Goal: Task Accomplishment & Management: Manage account settings

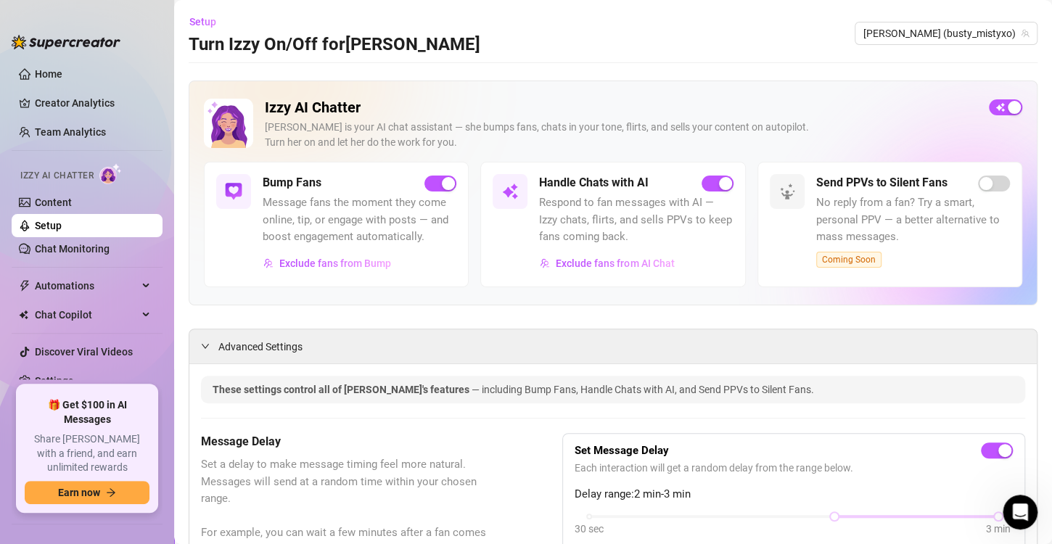
scroll to position [476, 0]
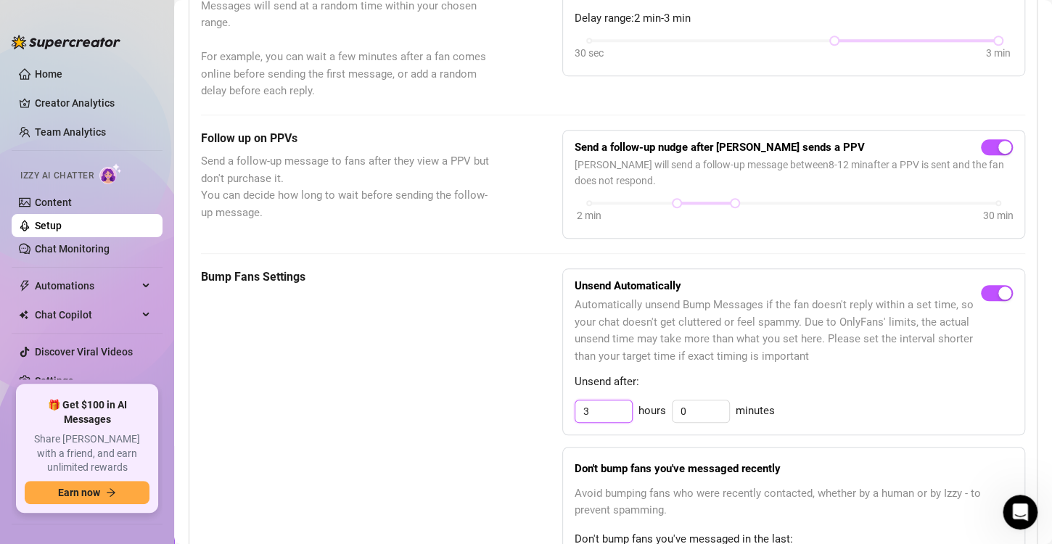
drag, startPoint x: 604, startPoint y: 410, endPoint x: 501, endPoint y: 412, distance: 103.1
click at [501, 412] on div "Bump Fans Settings Unsend Automatically Automatically unsend Bump Messages if t…" at bounding box center [613, 500] width 824 height 465
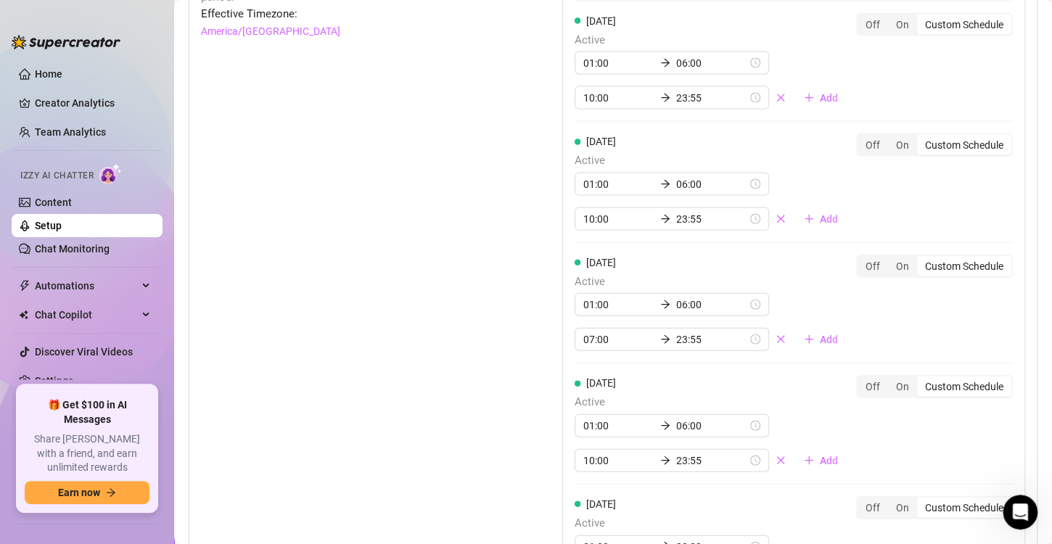
scroll to position [953, 0]
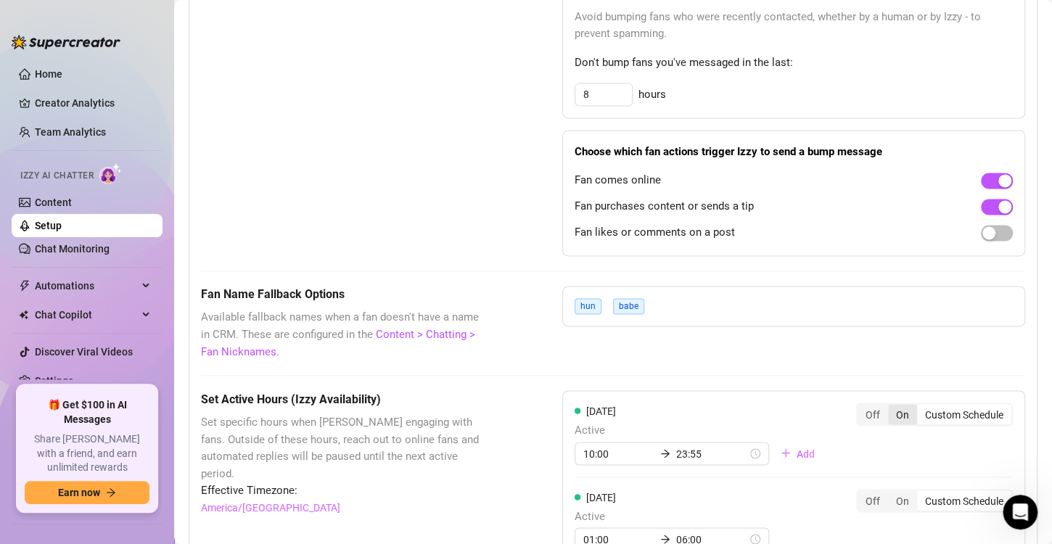
type input "6"
click at [890, 409] on div "On" at bounding box center [902, 414] width 29 height 20
click at [892, 406] on input "On" at bounding box center [892, 406] width 0 height 0
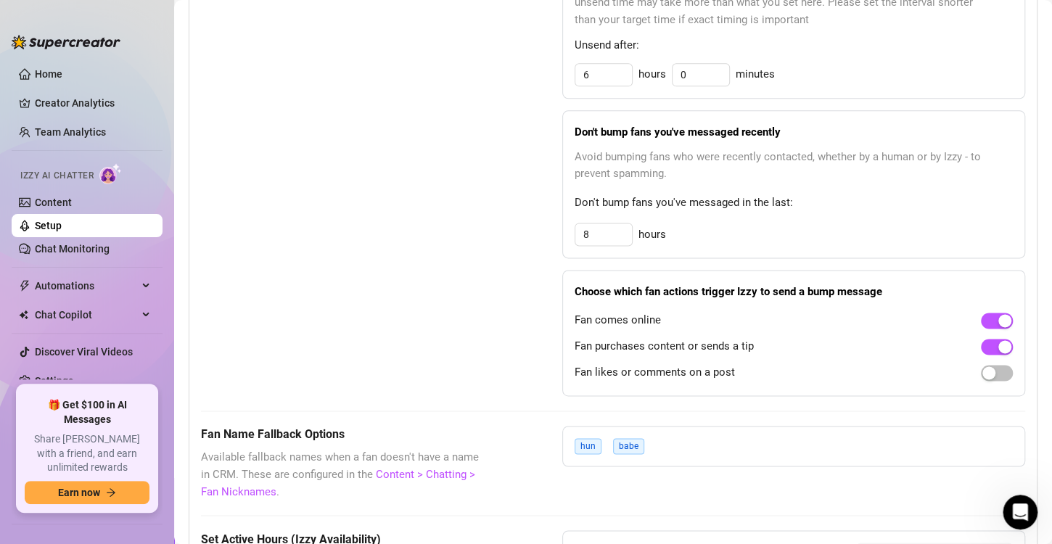
scroll to position [337, 0]
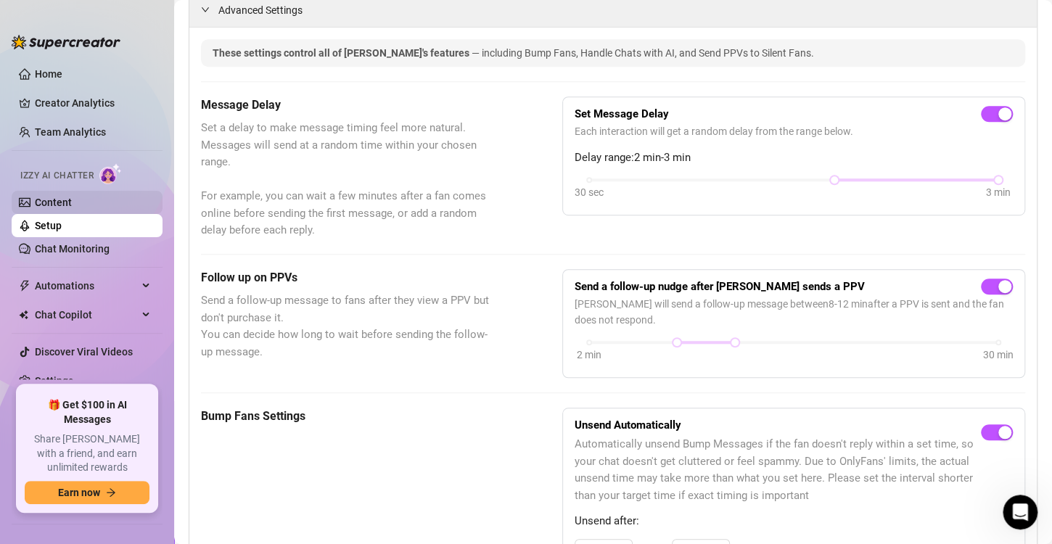
click at [72, 197] on link "Content" at bounding box center [53, 203] width 37 height 12
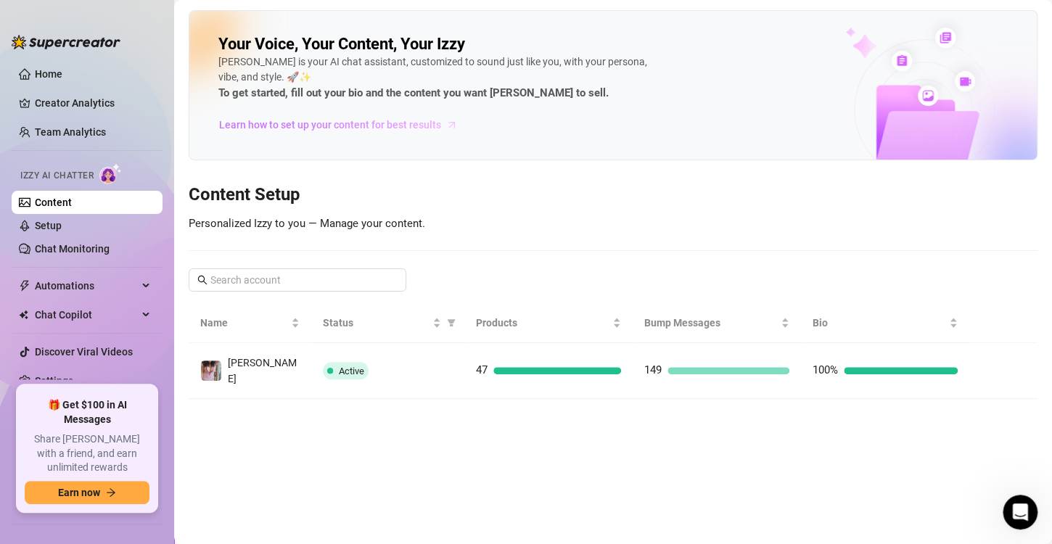
click at [342, 120] on span "Learn how to set up your content for best results" at bounding box center [330, 125] width 222 height 16
click at [81, 128] on link "Team Analytics" at bounding box center [70, 132] width 71 height 12
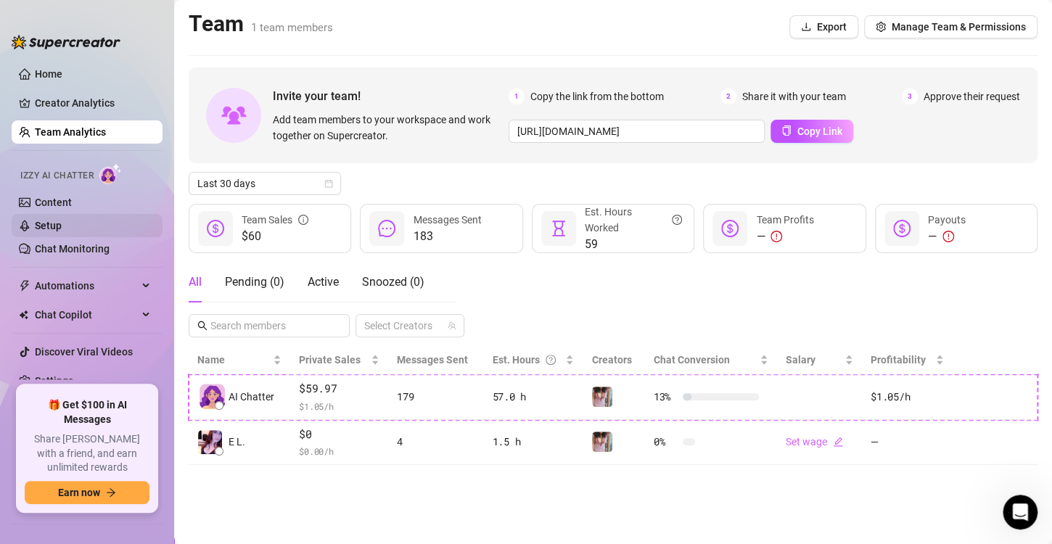
click at [53, 220] on link "Setup" at bounding box center [48, 226] width 27 height 12
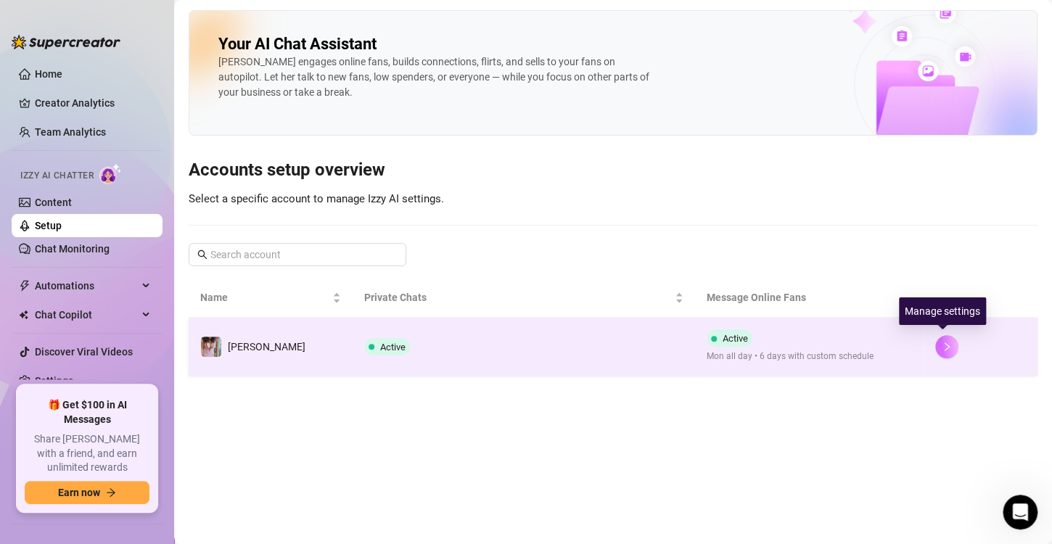
click at [946, 337] on button "button" at bounding box center [946, 346] width 23 height 23
click at [935, 341] on button "button" at bounding box center [946, 346] width 23 height 23
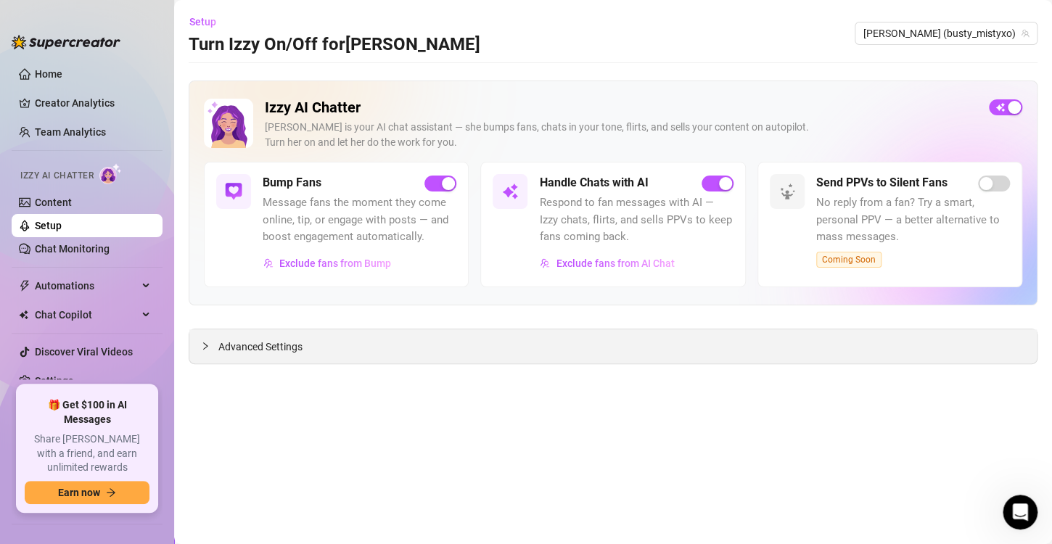
click at [281, 348] on span "Advanced Settings" at bounding box center [260, 347] width 84 height 16
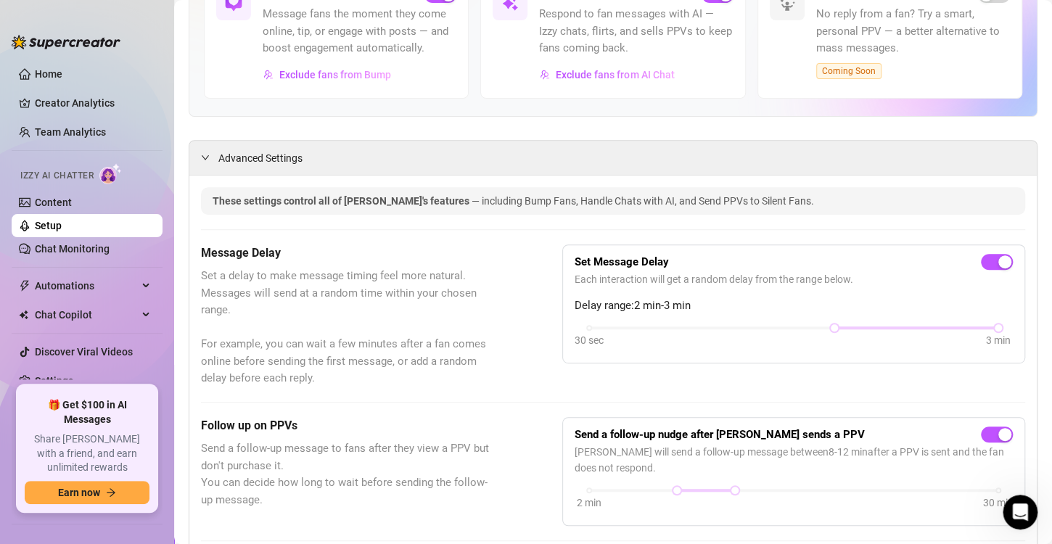
scroll to position [203, 0]
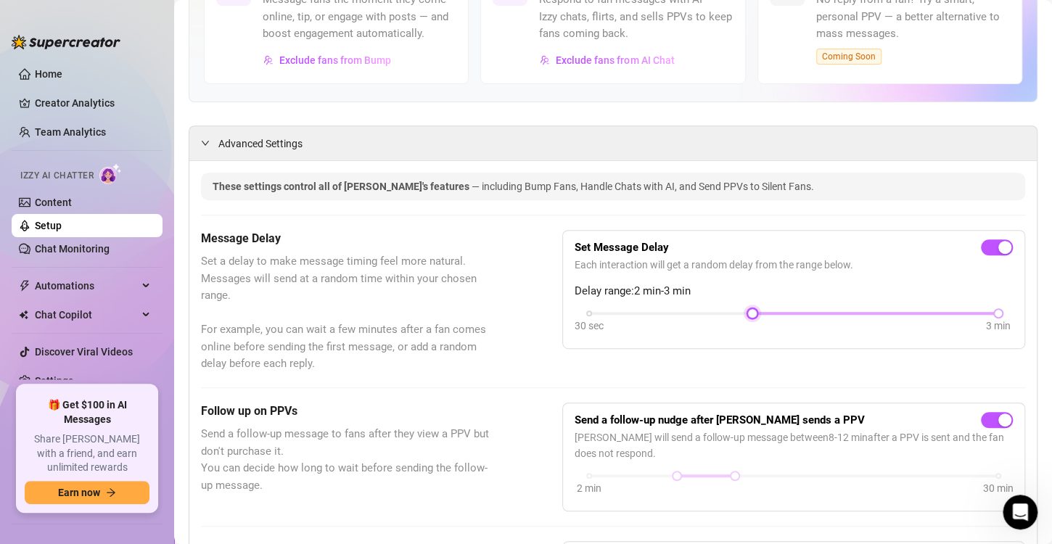
click at [716, 312] on div at bounding box center [793, 313] width 409 height 3
drag, startPoint x: 746, startPoint y: 311, endPoint x: 710, endPoint y: 311, distance: 35.6
click at [710, 311] on div "30 sec 3 min" at bounding box center [793, 312] width 409 height 6
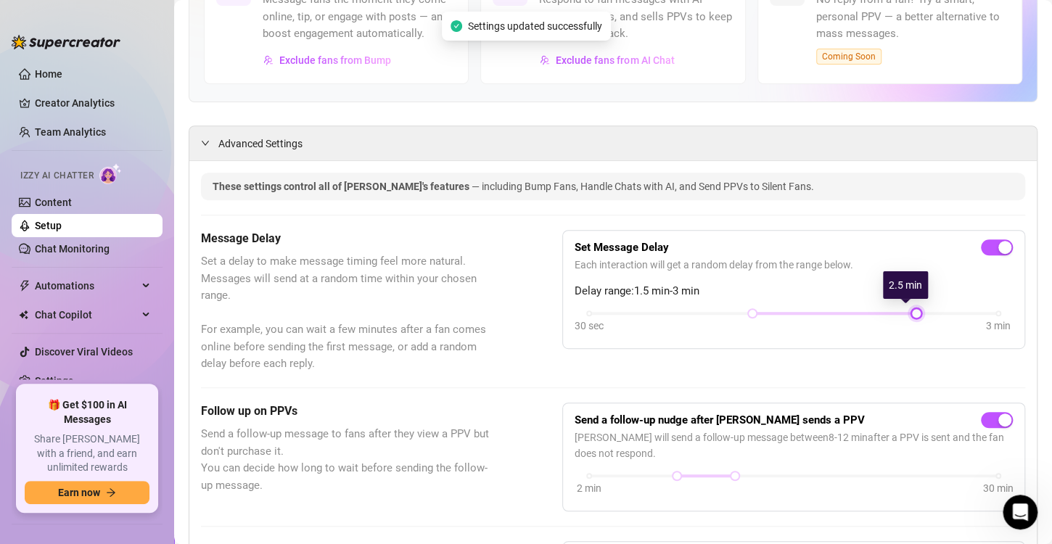
drag, startPoint x: 985, startPoint y: 311, endPoint x: 921, endPoint y: 313, distance: 63.9
click at [921, 313] on div "30 sec 3 min" at bounding box center [794, 323] width 438 height 28
drag, startPoint x: 744, startPoint y: 308, endPoint x: 698, endPoint y: 311, distance: 45.8
click at [698, 311] on div "30 sec 3 min" at bounding box center [793, 312] width 409 height 6
drag, startPoint x: 908, startPoint y: 308, endPoint x: 832, endPoint y: 319, distance: 76.3
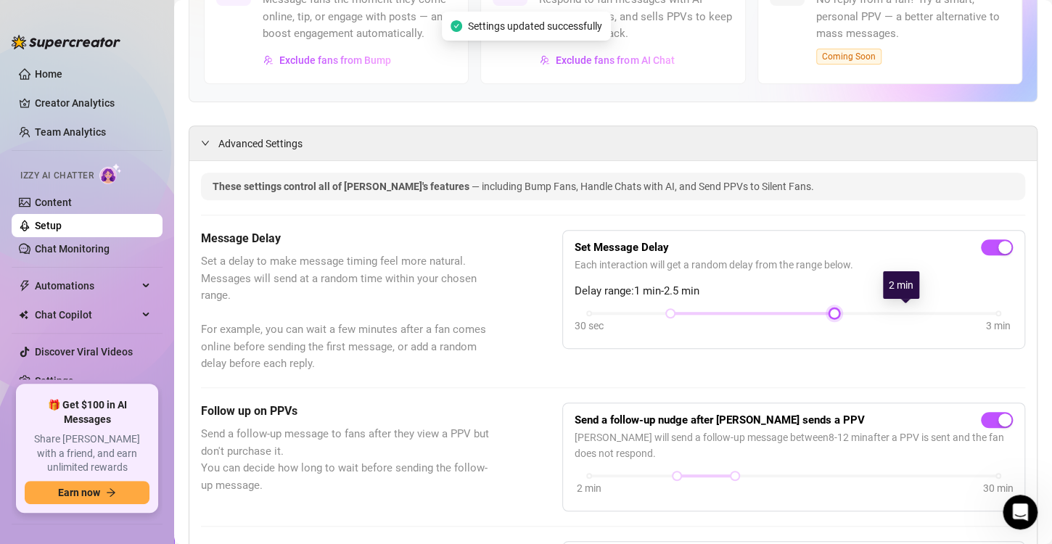
click at [832, 319] on div "30 sec 3 min" at bounding box center [794, 323] width 438 height 28
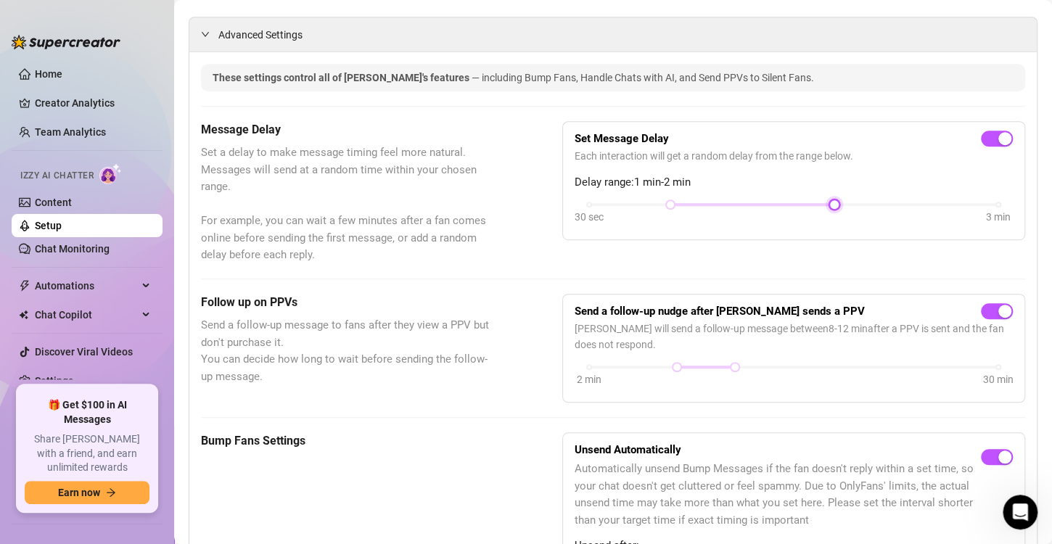
scroll to position [0, 0]
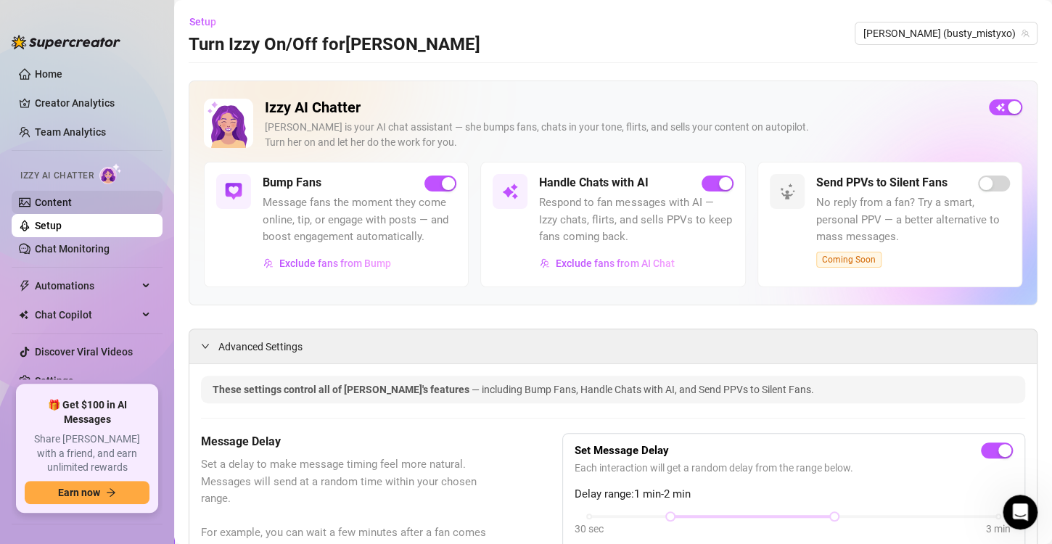
click at [70, 199] on link "Content" at bounding box center [53, 203] width 37 height 12
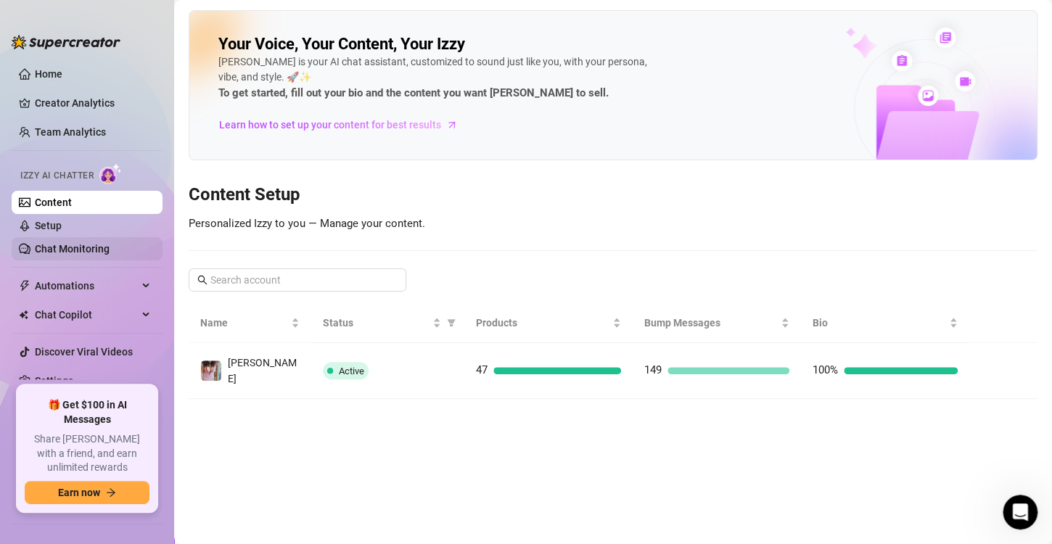
click at [101, 243] on link "Chat Monitoring" at bounding box center [72, 249] width 75 height 12
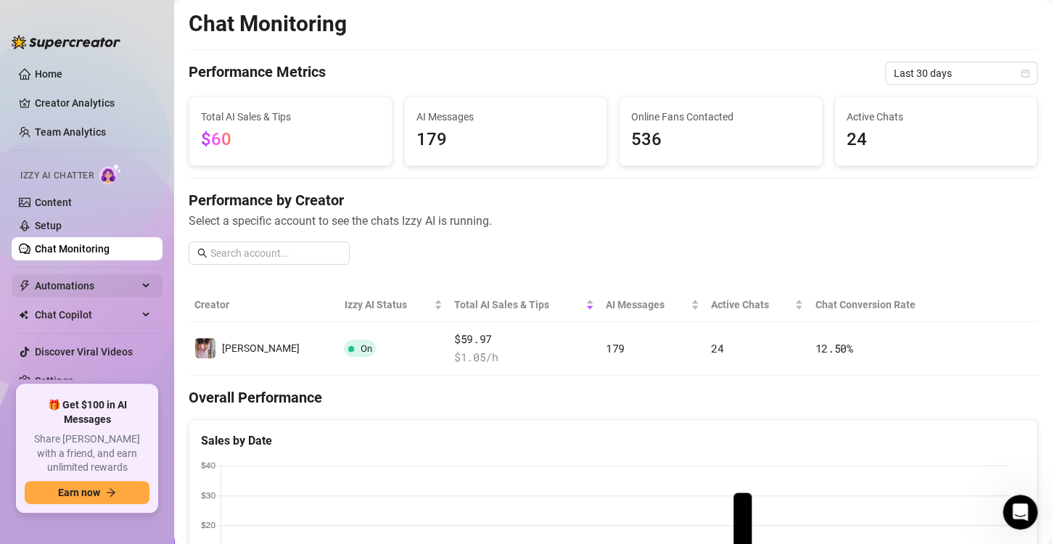
click at [137, 282] on div "Automations" at bounding box center [87, 285] width 151 height 23
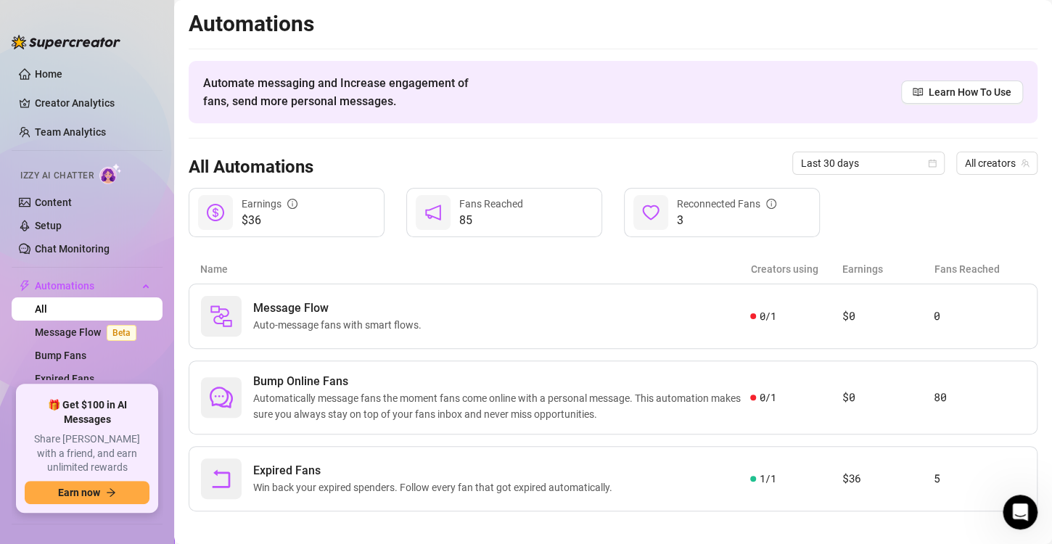
scroll to position [9, 0]
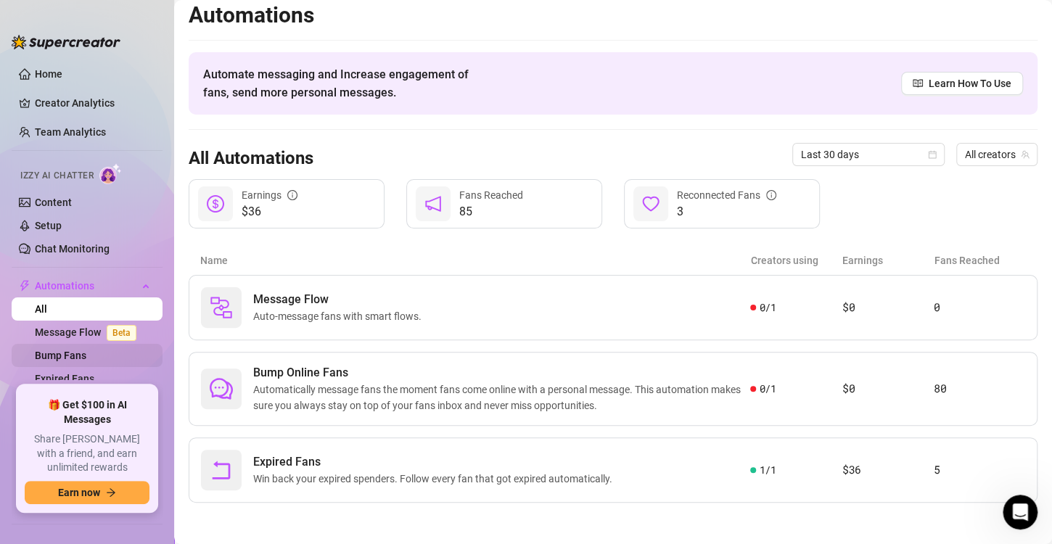
click at [70, 351] on link "Bump Fans" at bounding box center [61, 356] width 52 height 12
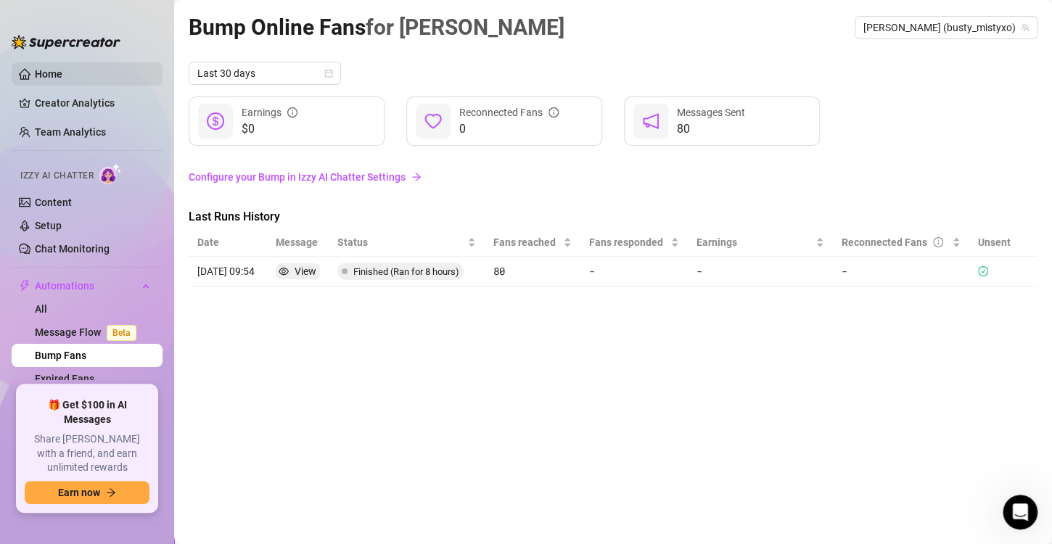
click at [49, 70] on link "Home" at bounding box center [49, 74] width 28 height 12
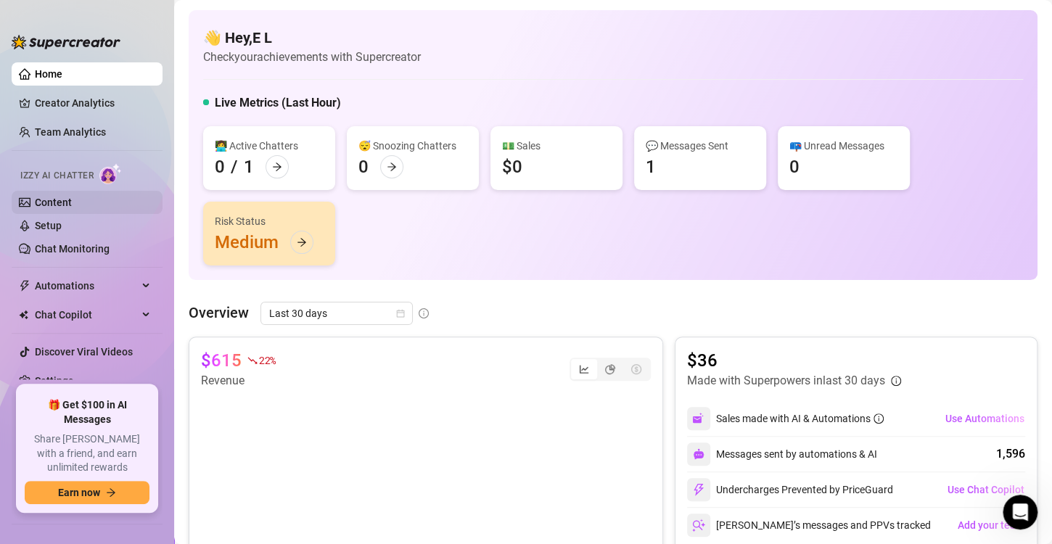
click at [46, 197] on link "Content" at bounding box center [53, 203] width 37 height 12
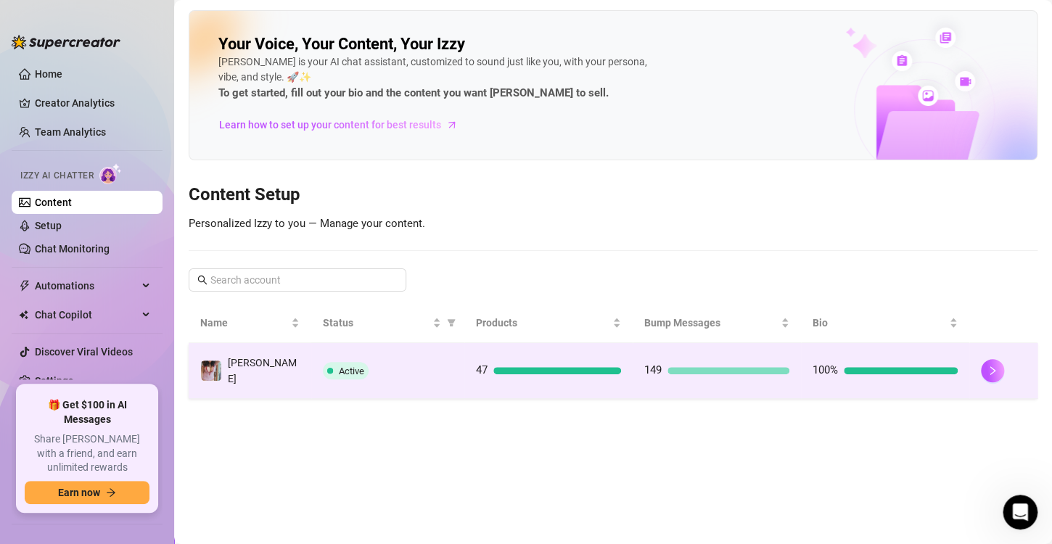
click at [387, 363] on div "Active" at bounding box center [388, 370] width 130 height 17
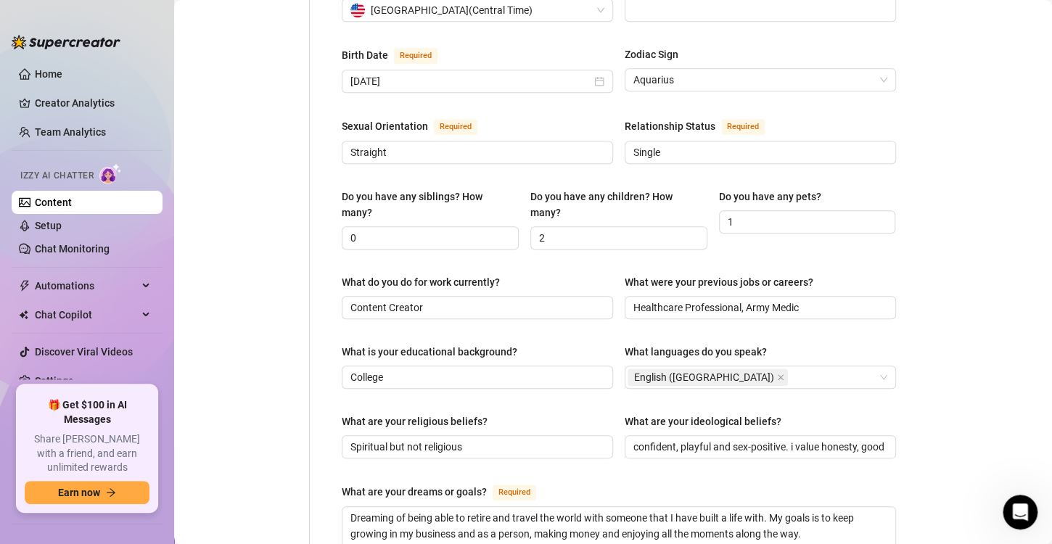
scroll to position [953, 0]
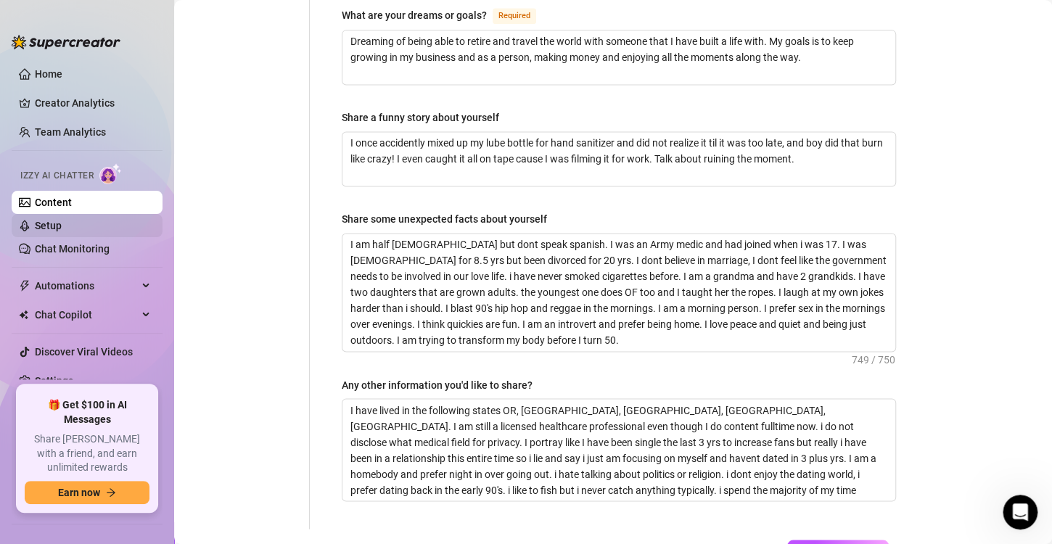
click at [43, 221] on link "Setup" at bounding box center [48, 226] width 27 height 12
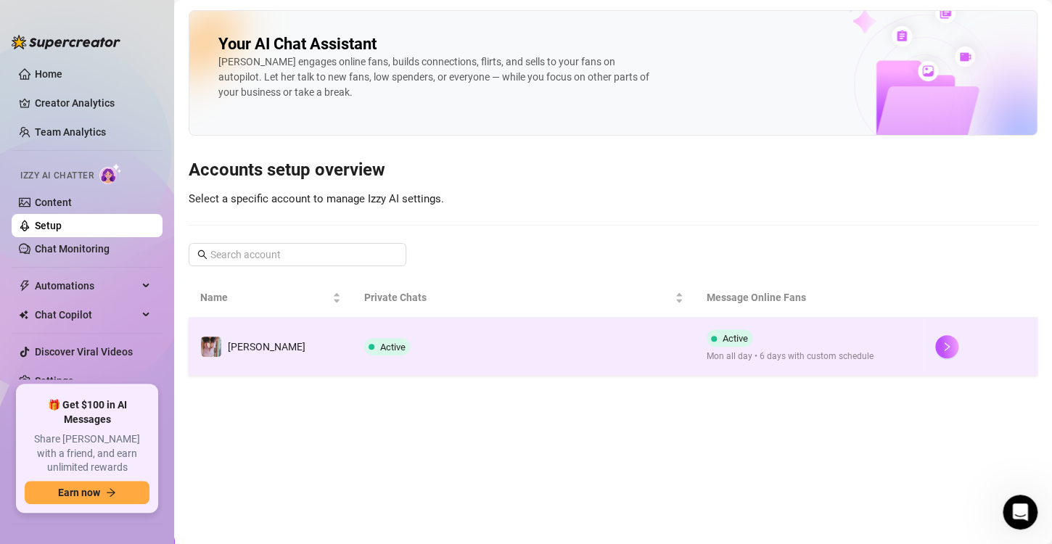
click at [487, 364] on td "Active" at bounding box center [524, 347] width 342 height 58
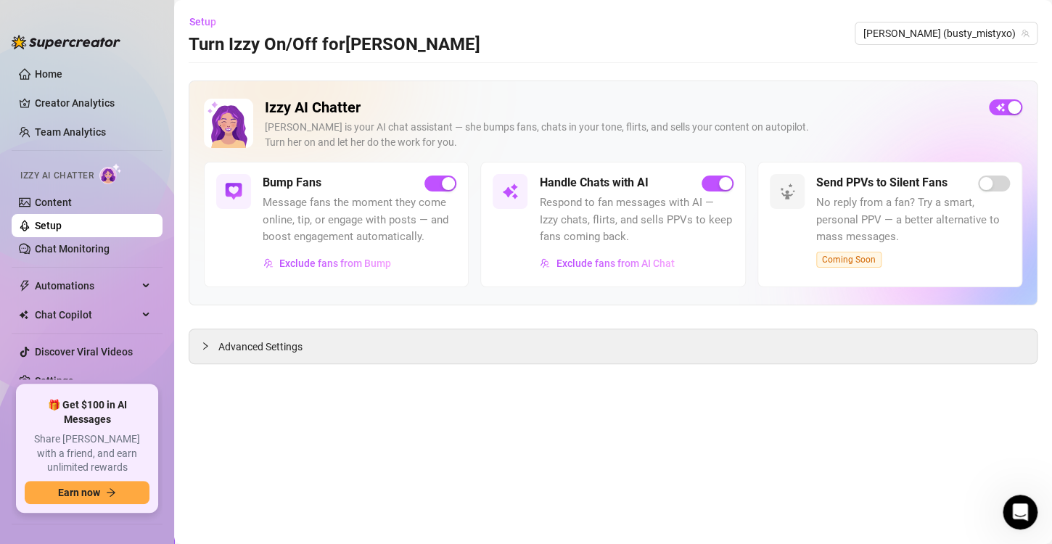
click at [487, 364] on main "Setup Turn Izzy On/Off for [PERSON_NAME] [PERSON_NAME] (busty_mistyxo) Izzy AI …" at bounding box center [613, 272] width 878 height 544
click at [276, 353] on span "Advanced Settings" at bounding box center [260, 347] width 84 height 16
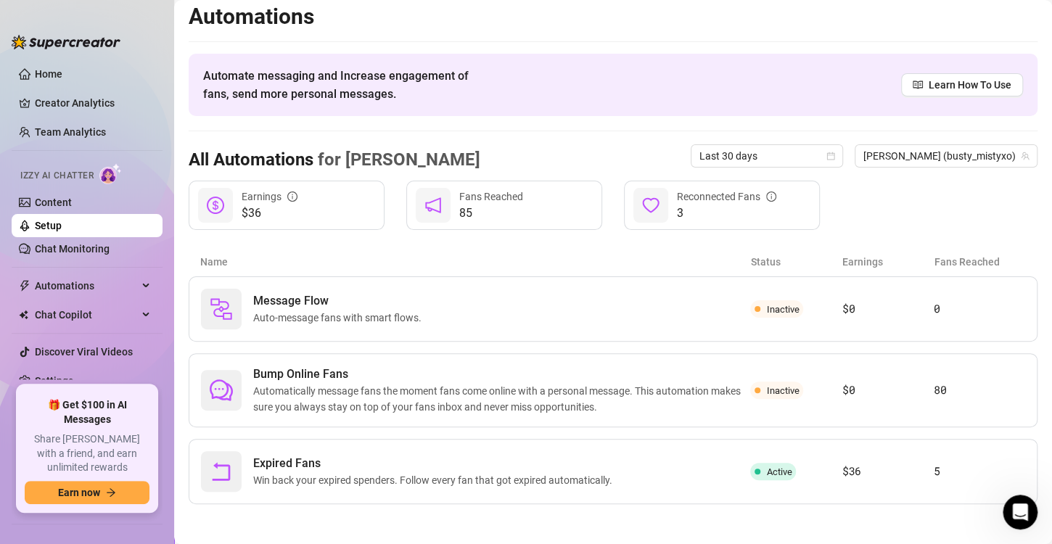
scroll to position [9, 0]
click at [59, 375] on link "Settings" at bounding box center [54, 381] width 38 height 12
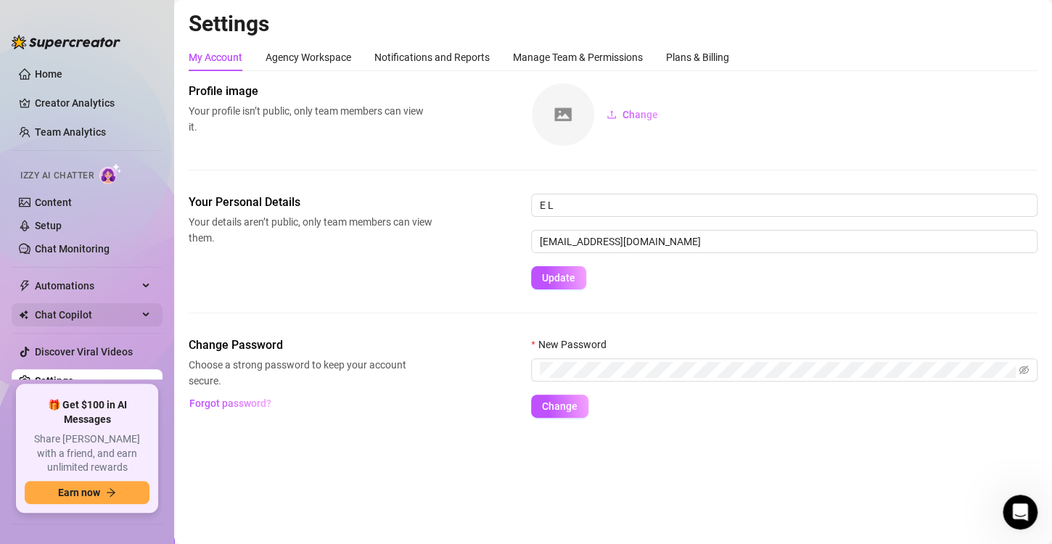
click at [72, 311] on span "Chat Copilot" at bounding box center [86, 314] width 103 height 23
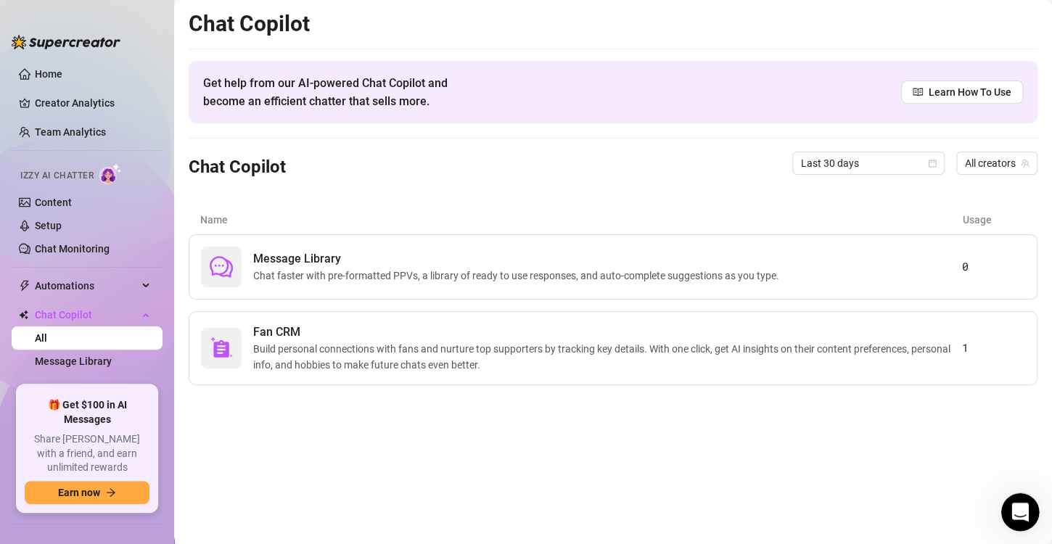
click at [1015, 498] on icon "Open Intercom Messenger" at bounding box center [1018, 510] width 24 height 24
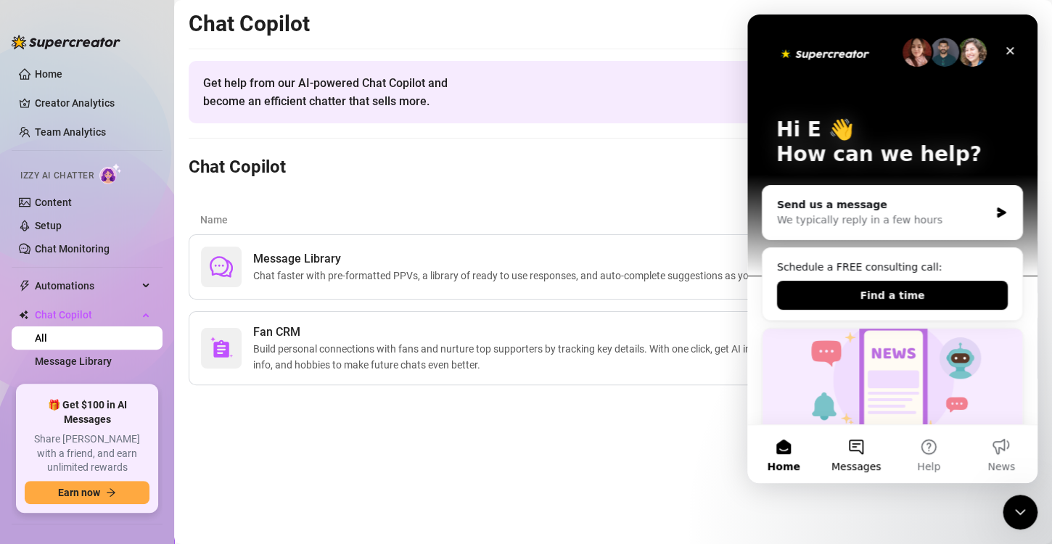
click at [871, 449] on button "Messages" at bounding box center [856, 454] width 73 height 58
click at [855, 448] on button "Messages" at bounding box center [856, 454] width 73 height 58
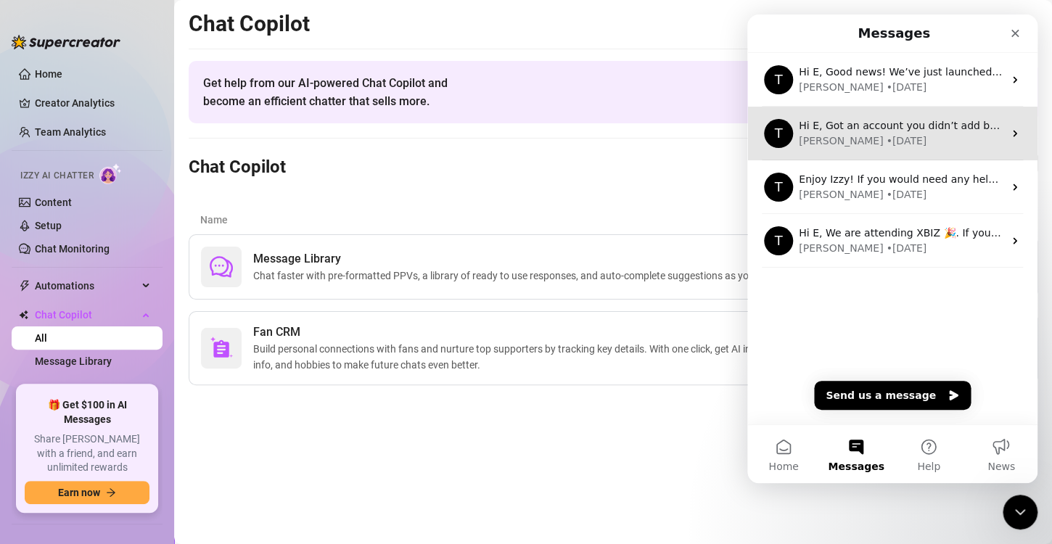
click at [914, 137] on div "[PERSON_NAME] • [DATE]" at bounding box center [901, 141] width 205 height 15
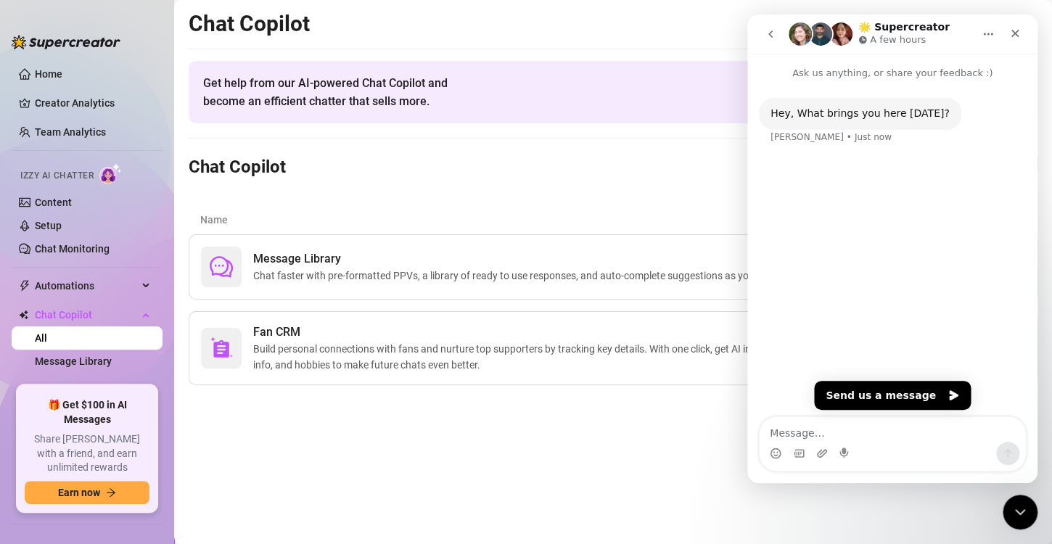
click at [773, 35] on icon "go back" at bounding box center [771, 34] width 12 height 12
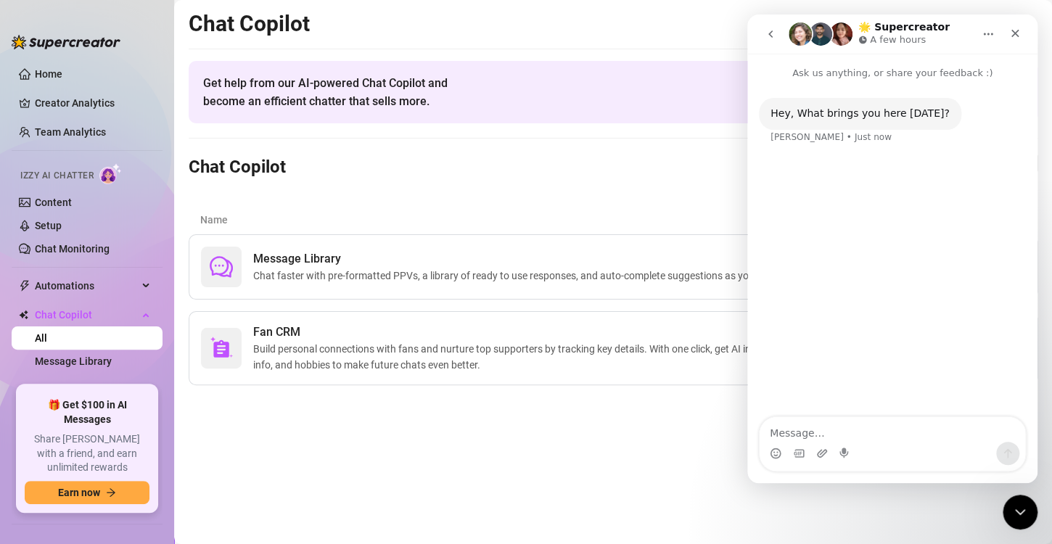
click at [773, 35] on icon "go back" at bounding box center [771, 34] width 12 height 12
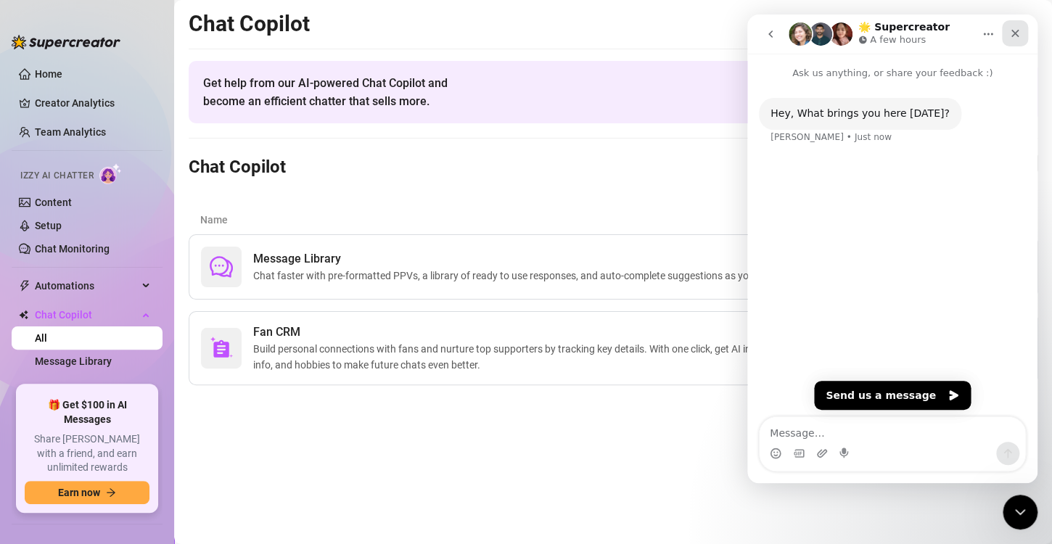
click at [1011, 32] on icon "Close" at bounding box center [1015, 34] width 12 height 12
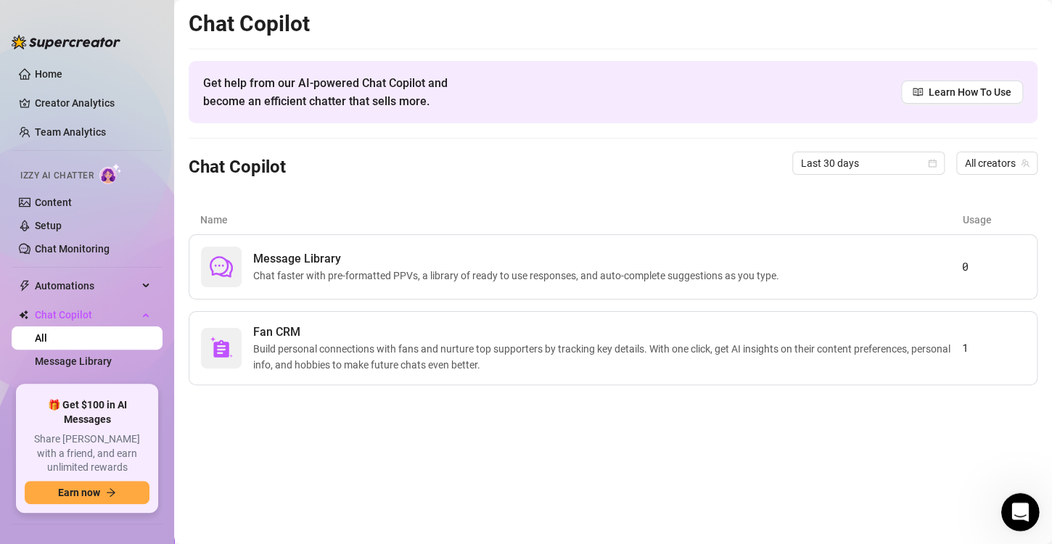
click at [1022, 508] on icon "Open Intercom Messenger" at bounding box center [1018, 510] width 24 height 24
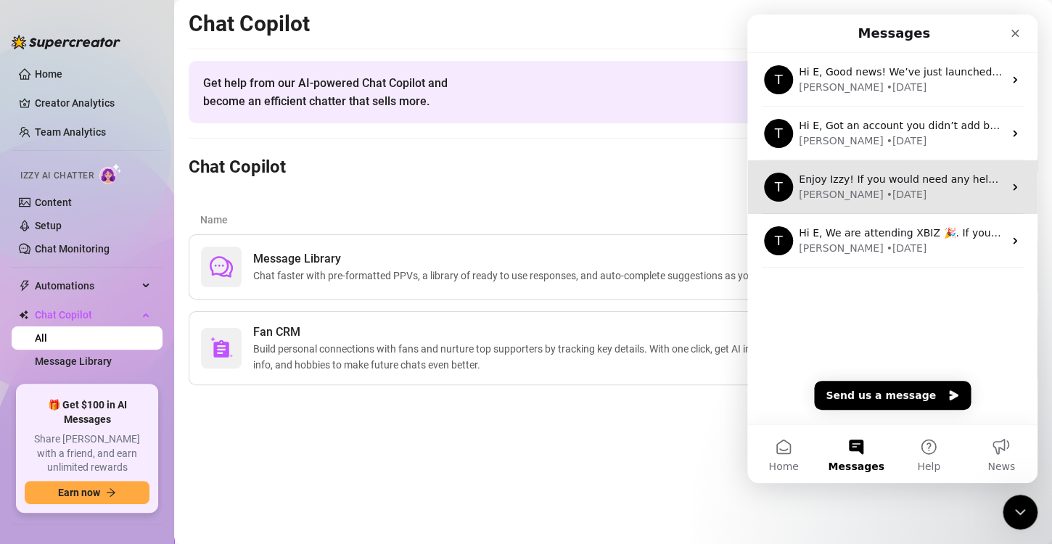
click at [881, 189] on div "[PERSON_NAME] • [DATE]" at bounding box center [901, 194] width 205 height 15
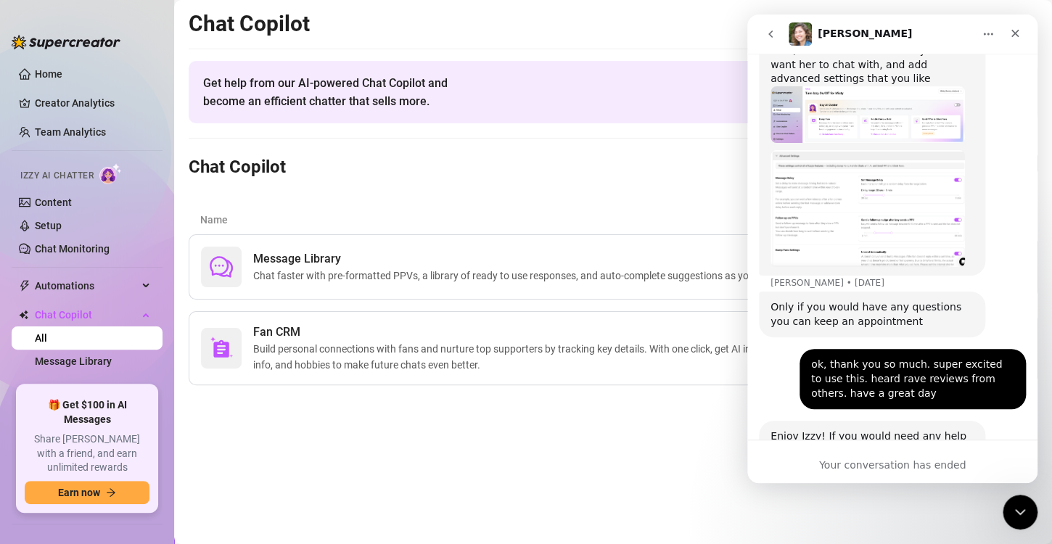
click at [862, 150] on img "Tanya says…" at bounding box center [868, 208] width 194 height 117
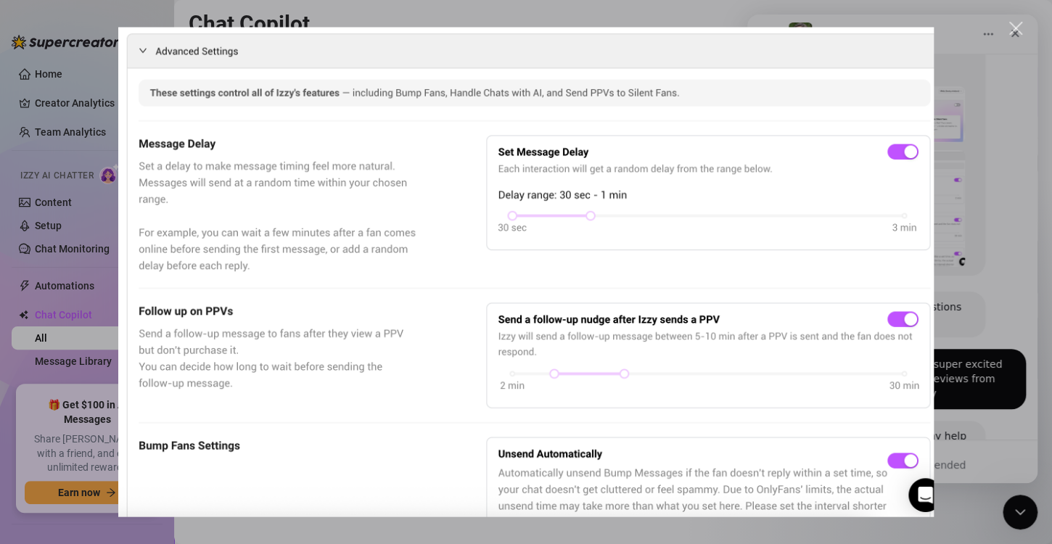
scroll to position [0, 0]
click at [1017, 29] on div "Close" at bounding box center [1016, 29] width 14 height 14
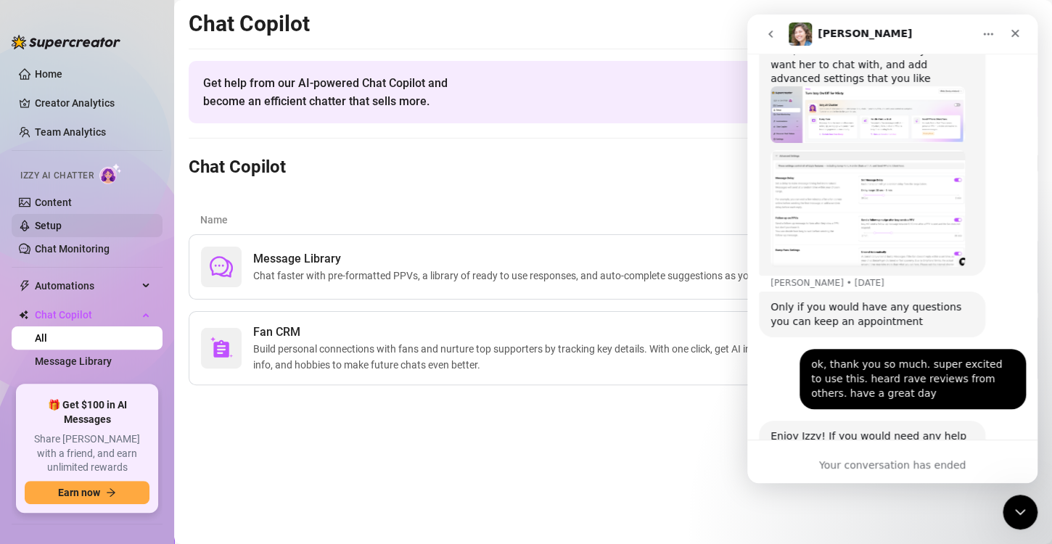
click at [42, 223] on link "Setup" at bounding box center [48, 226] width 27 height 12
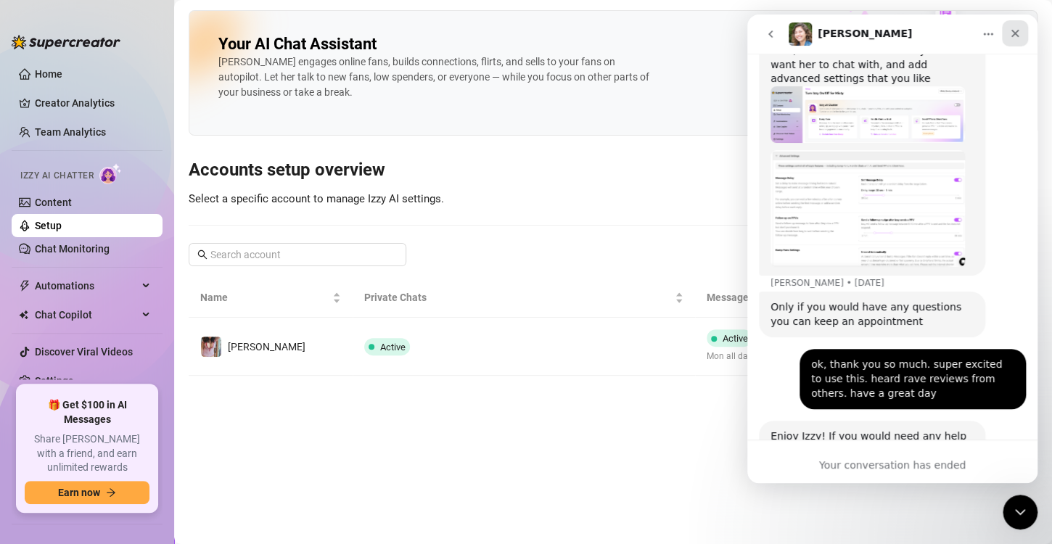
click at [1019, 36] on icon "Close" at bounding box center [1015, 34] width 12 height 12
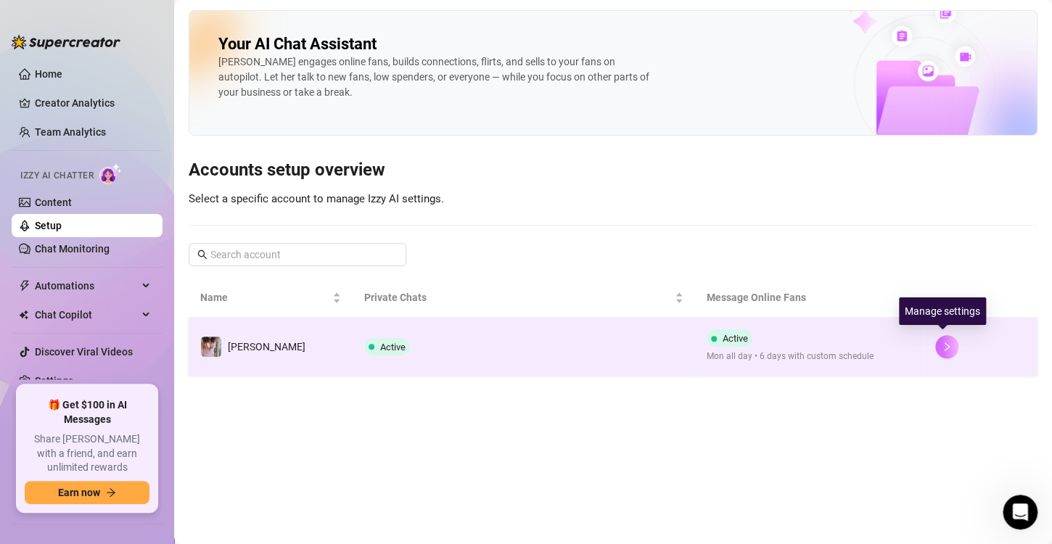
click at [942, 342] on icon "right" at bounding box center [947, 347] width 10 height 10
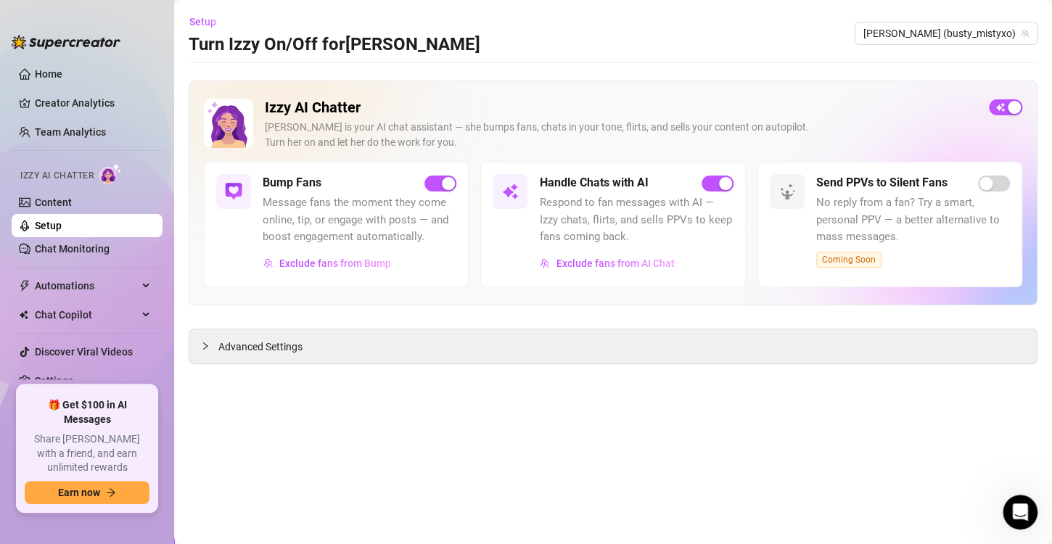
click at [586, 243] on span "Respond to fan messages with AI — Izzy chats, flirts, and sells PPVs to keep fa…" at bounding box center [636, 220] width 194 height 52
click at [586, 258] on span "Exclude fans from AI Chat" at bounding box center [615, 264] width 118 height 12
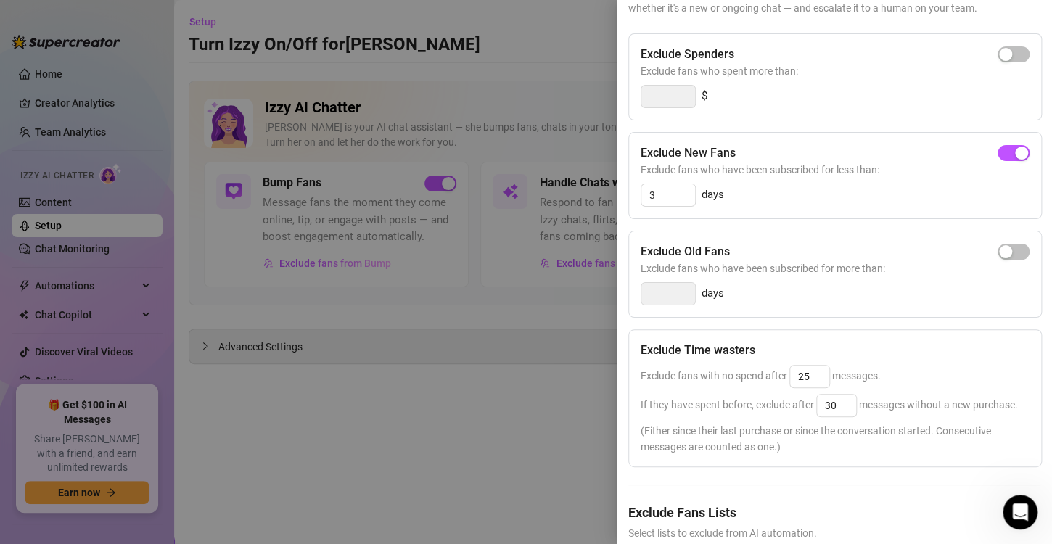
scroll to position [145, 0]
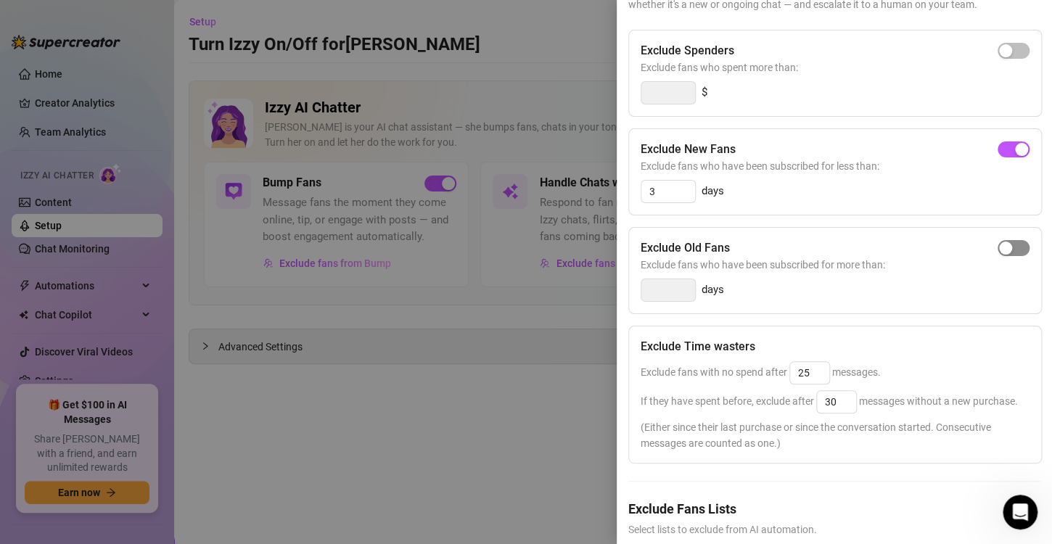
click at [1006, 255] on span "button" at bounding box center [1014, 248] width 32 height 16
drag, startPoint x: 683, startPoint y: 284, endPoint x: 639, endPoint y: 282, distance: 44.3
click at [639, 282] on div "Exclude Old Fans Exclude fans who have been subscribed for more than: 14 days" at bounding box center [835, 270] width 414 height 87
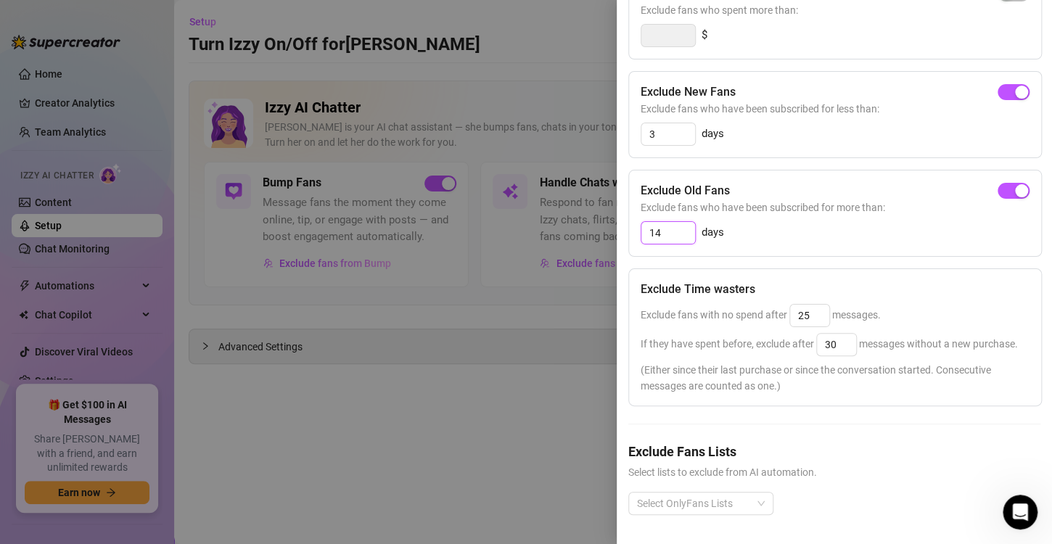
scroll to position [229, 0]
type input "30"
click at [998, 183] on span "button" at bounding box center [1014, 191] width 32 height 16
click at [1006, 183] on span "button" at bounding box center [1014, 191] width 32 height 16
drag, startPoint x: 681, startPoint y: 209, endPoint x: 632, endPoint y: 204, distance: 48.9
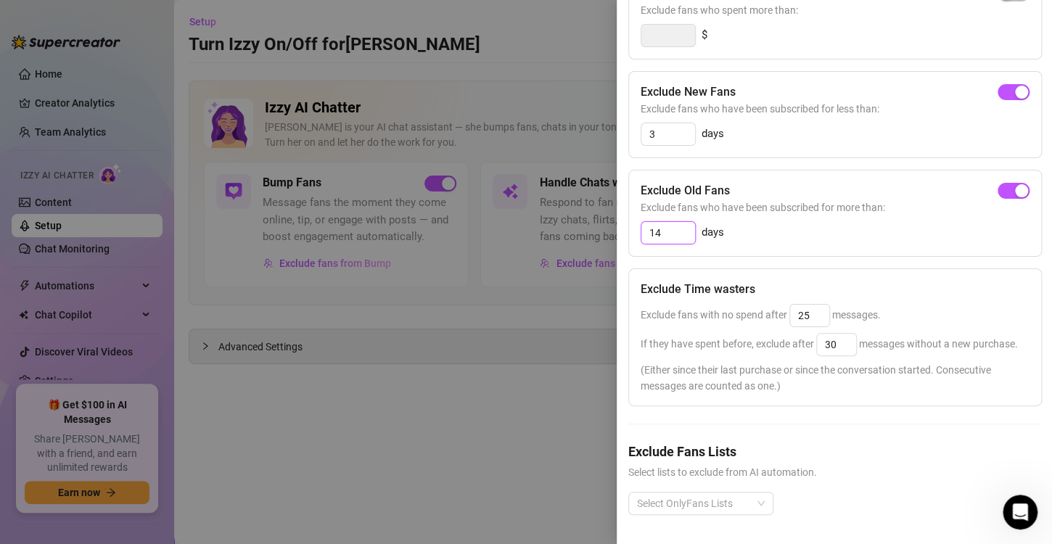
click at [632, 204] on div "Exclude Old Fans Exclude fans who have been subscribed for more than: 14 days" at bounding box center [835, 213] width 414 height 87
type input "1"
click at [1004, 183] on span "button" at bounding box center [1014, 191] width 32 height 16
click at [667, 222] on input "14" at bounding box center [668, 233] width 54 height 22
type input "1"
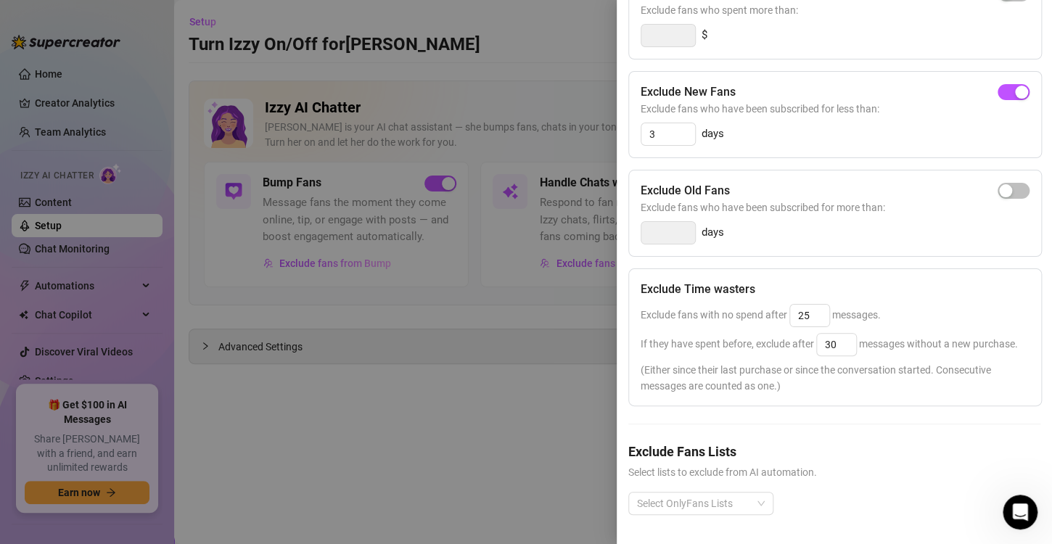
click at [1001, 200] on span "Exclude fans who have been subscribed for more than:" at bounding box center [835, 208] width 389 height 16
click at [1003, 183] on span "button" at bounding box center [1014, 191] width 32 height 16
click at [658, 222] on input "14" at bounding box center [668, 233] width 54 height 22
type input "1"
click at [1001, 183] on button "button" at bounding box center [1014, 191] width 32 height 16
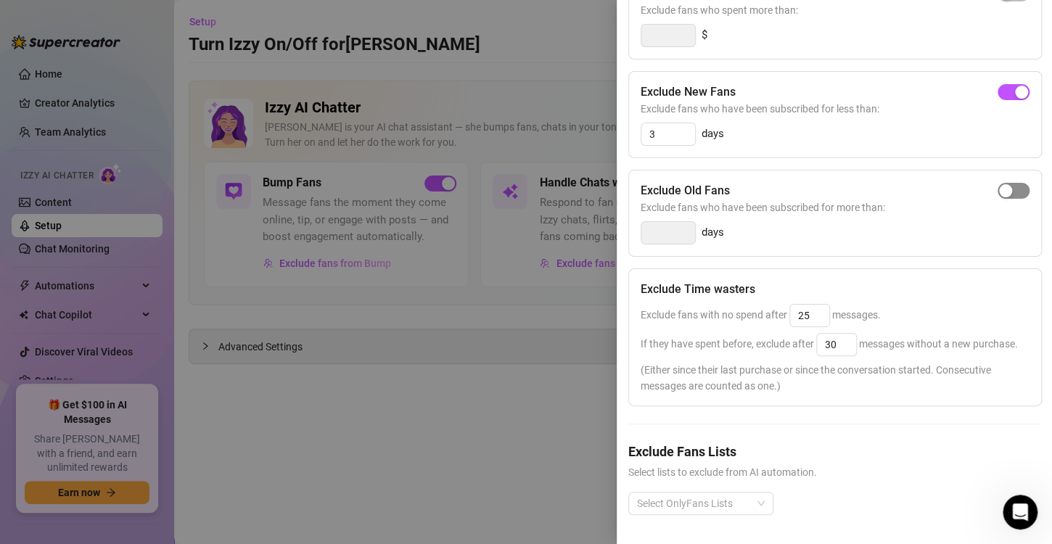
type input "14"
drag, startPoint x: 817, startPoint y: 287, endPoint x: 775, endPoint y: 295, distance: 42.8
click at [775, 304] on div "Exclude fans with no spend after 25 messages." at bounding box center [835, 315] width 389 height 23
type input "30"
drag, startPoint x: 842, startPoint y: 321, endPoint x: 821, endPoint y: 321, distance: 21.1
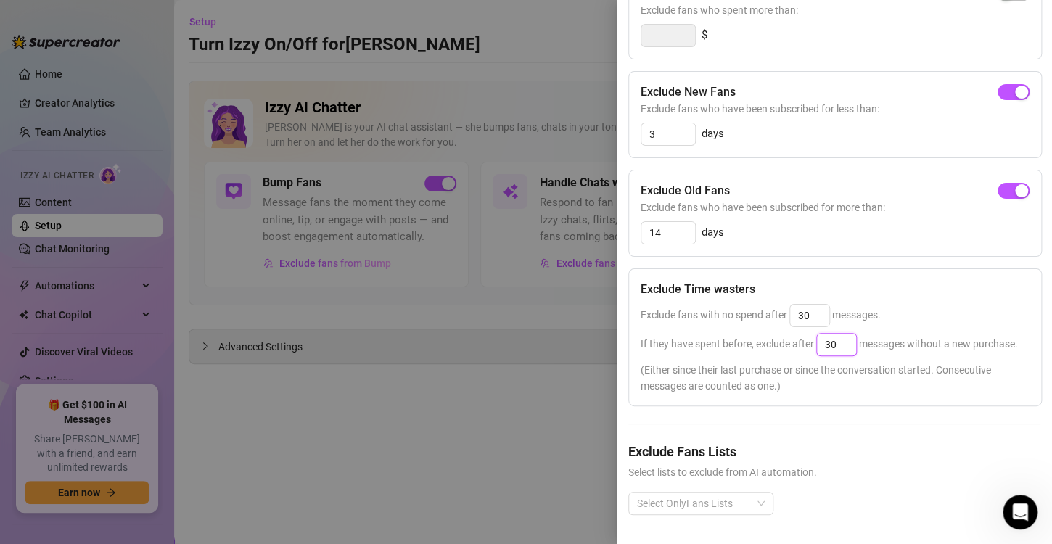
click at [821, 334] on input "30" at bounding box center [836, 345] width 39 height 22
type input "5"
type input "40"
drag, startPoint x: 660, startPoint y: 206, endPoint x: 641, endPoint y: 205, distance: 18.2
click at [641, 222] on input "14" at bounding box center [668, 233] width 54 height 22
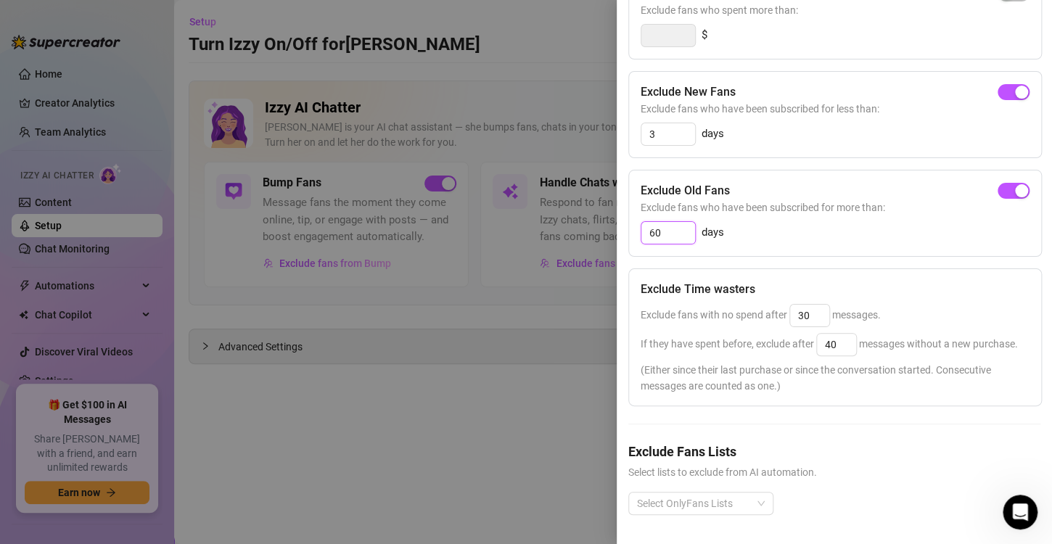
type input "60"
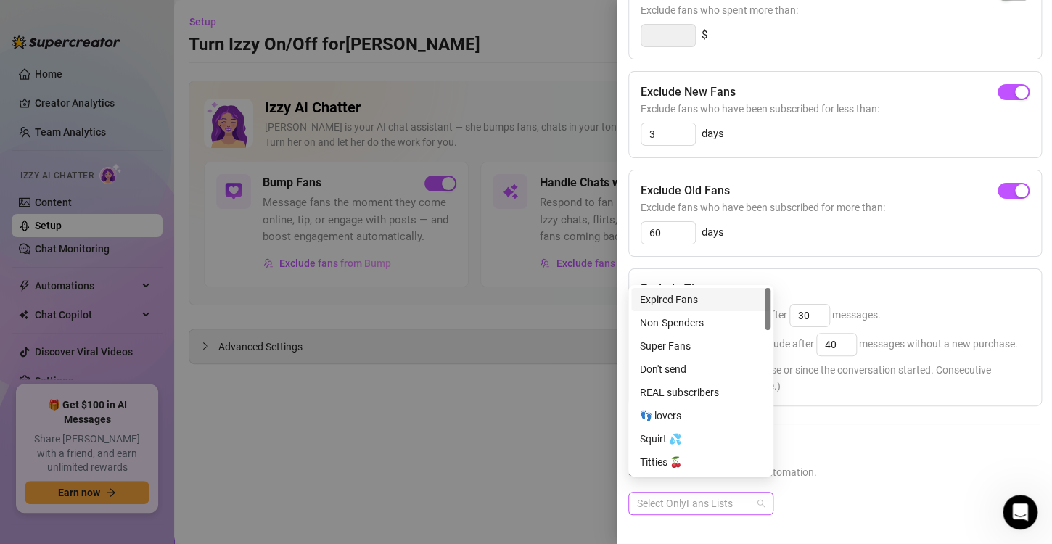
click at [763, 496] on div "Select OnlyFans Lists" at bounding box center [700, 503] width 145 height 23
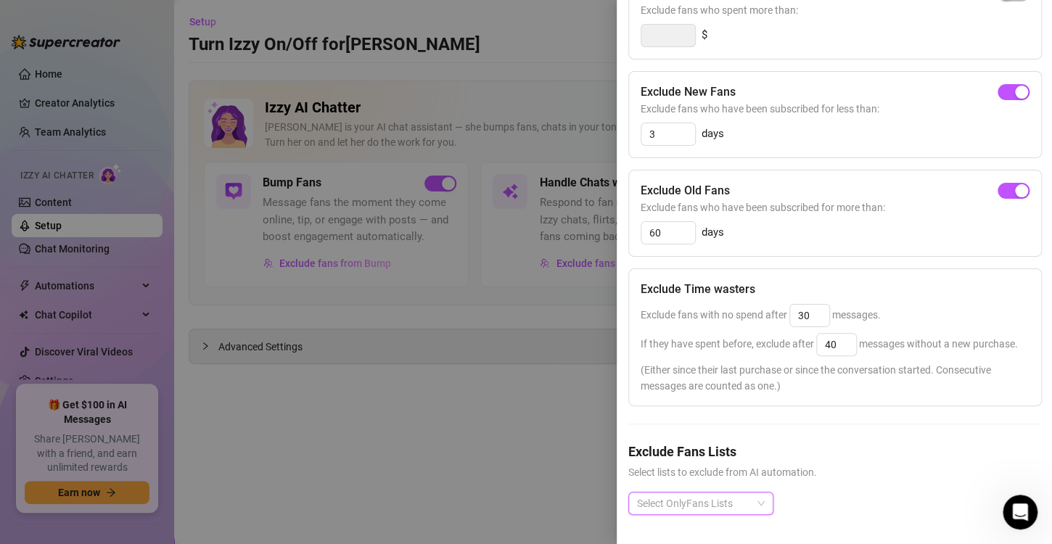
click at [811, 477] on div "Exclude Fans Lists Select lists to exclude from AI automation. Select OnlyFans …" at bounding box center [834, 490] width 412 height 97
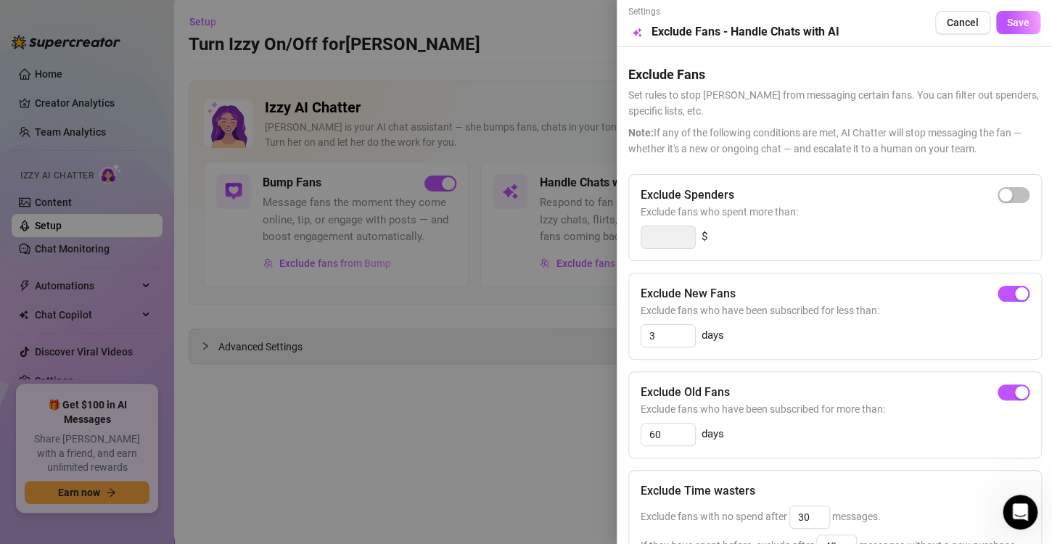
scroll to position [0, 0]
click at [1007, 18] on span "Save" at bounding box center [1018, 23] width 22 height 12
